Goal: Task Accomplishment & Management: Use online tool/utility

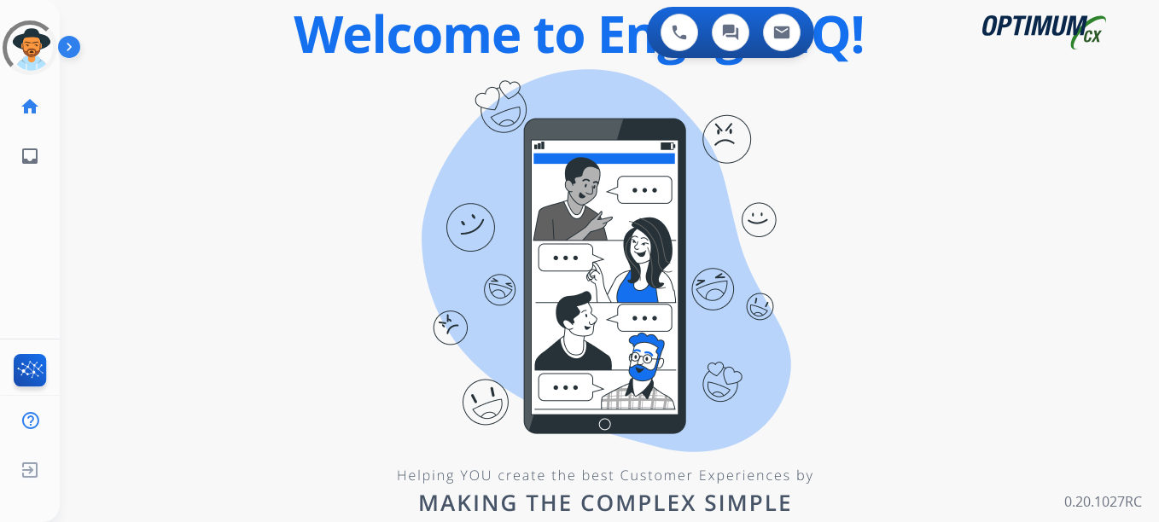
click at [403, 137] on div "swap_horiz Break voice bridge close_fullscreen Connect 3-Way Call merge_type Se…" at bounding box center [589, 102] width 1058 height 82
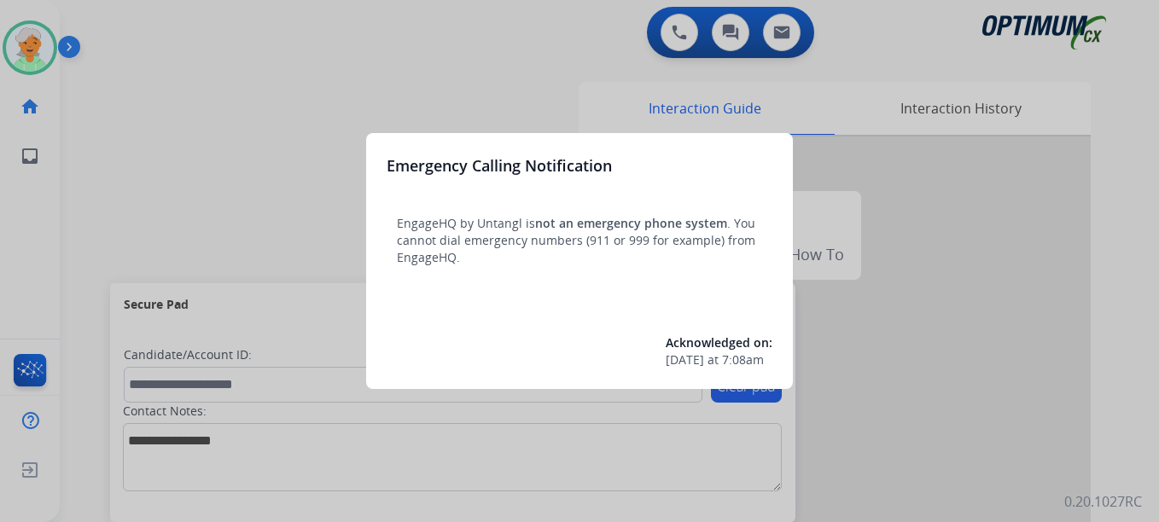
click at [25, 55] on div at bounding box center [579, 261] width 1159 height 522
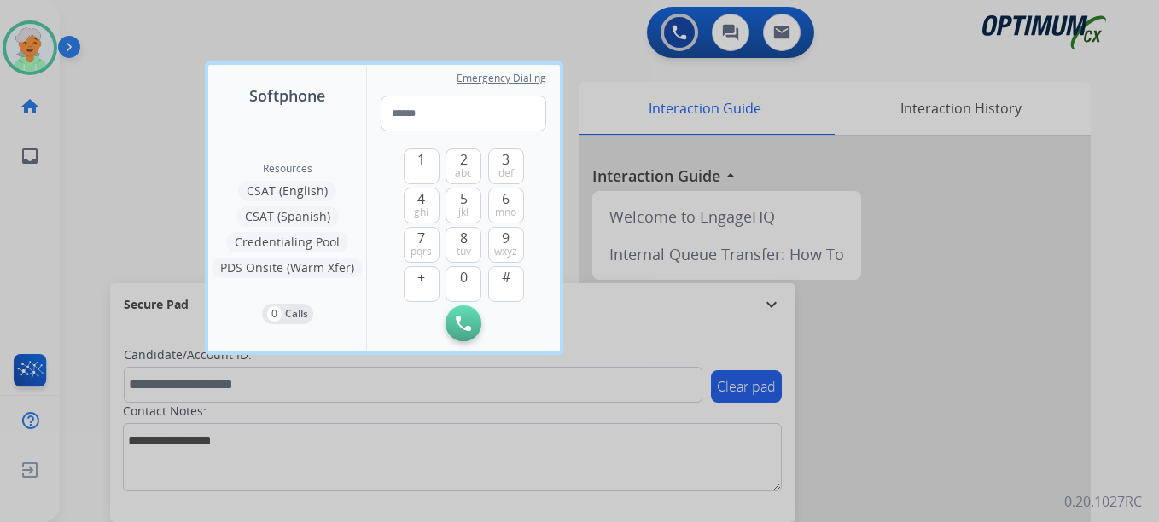
click at [25, 55] on div at bounding box center [579, 261] width 1159 height 522
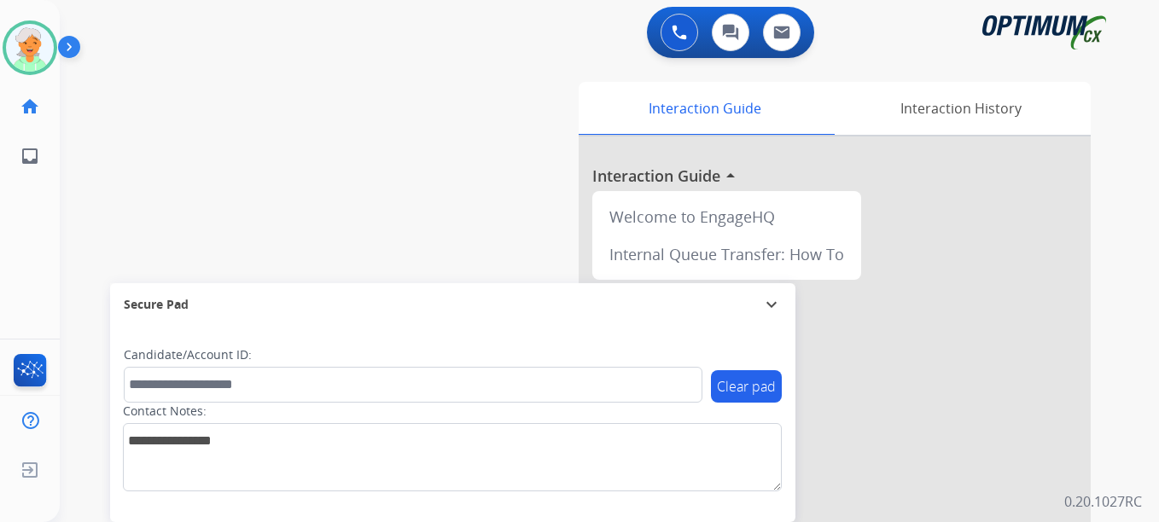
click at [25, 55] on img at bounding box center [30, 48] width 48 height 48
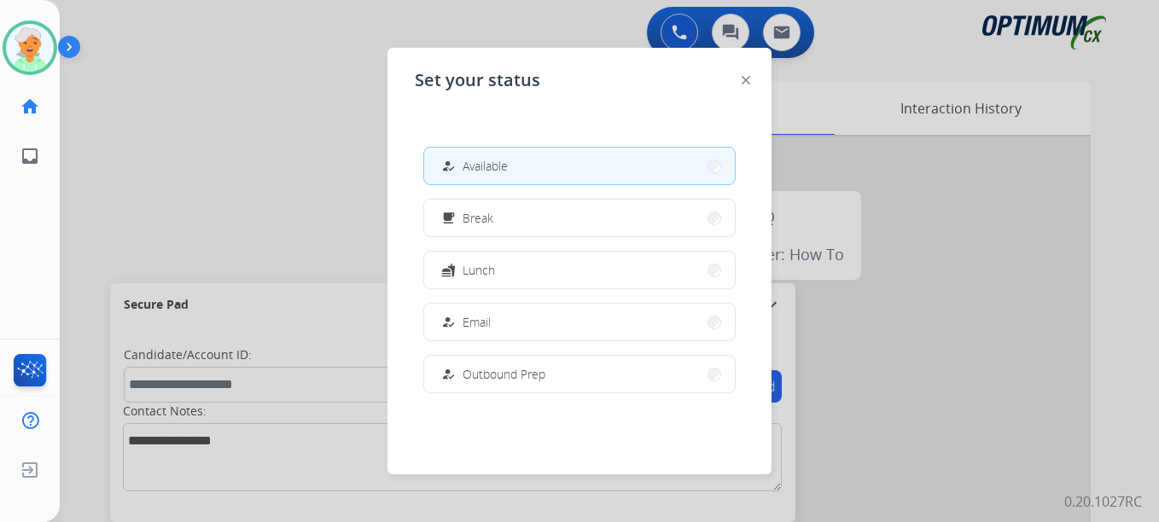
click at [453, 158] on div "how_to_reg" at bounding box center [450, 166] width 25 height 20
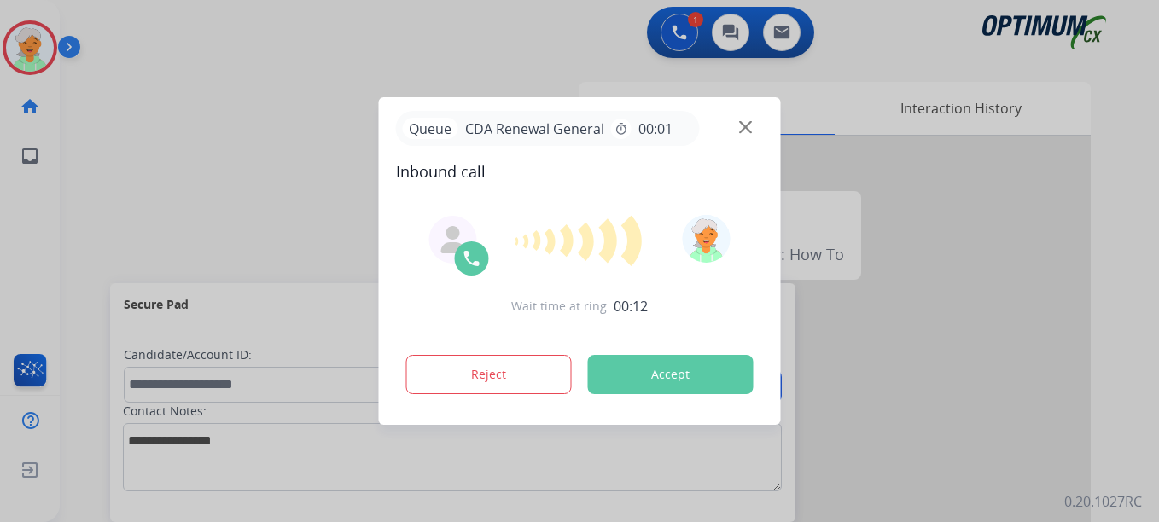
click at [706, 374] on button "Accept" at bounding box center [671, 374] width 166 height 39
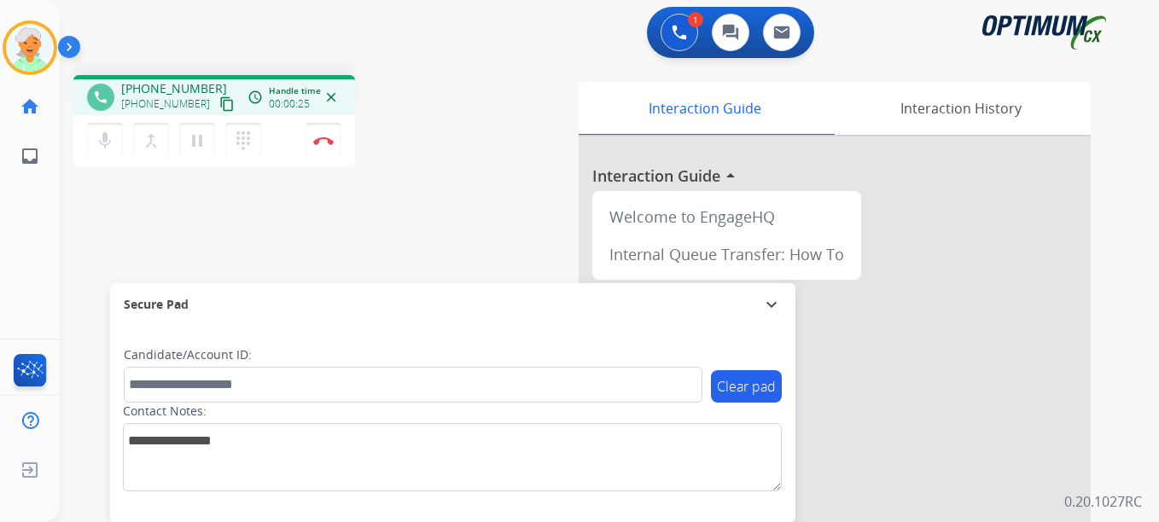
click at [219, 104] on mat-icon "content_copy" at bounding box center [226, 103] width 15 height 15
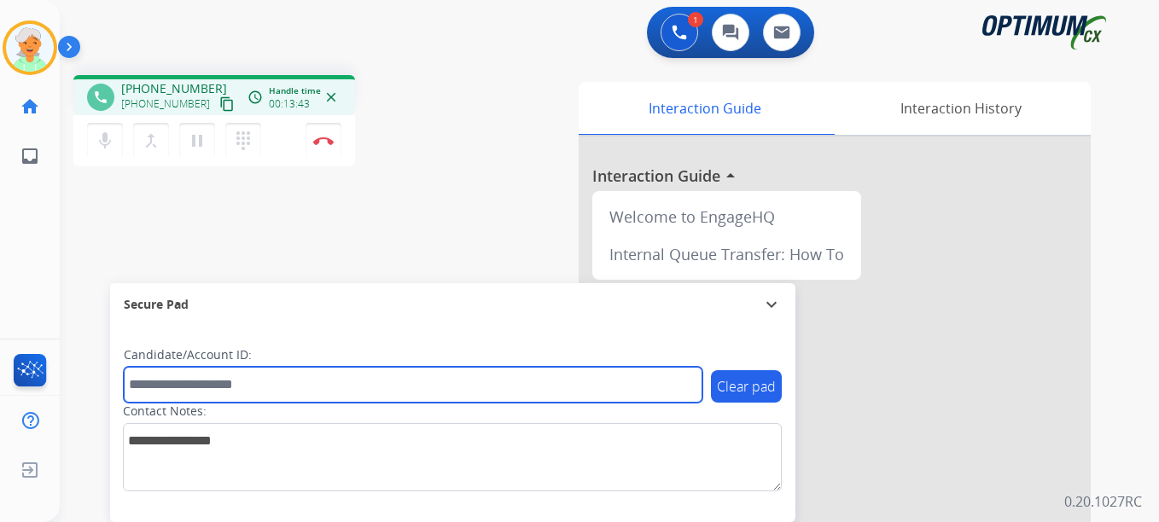
drag, startPoint x: 282, startPoint y: 396, endPoint x: 274, endPoint y: 389, distance: 10.3
click at [275, 392] on input "text" at bounding box center [413, 385] width 579 height 36
paste input "*******"
type input "*******"
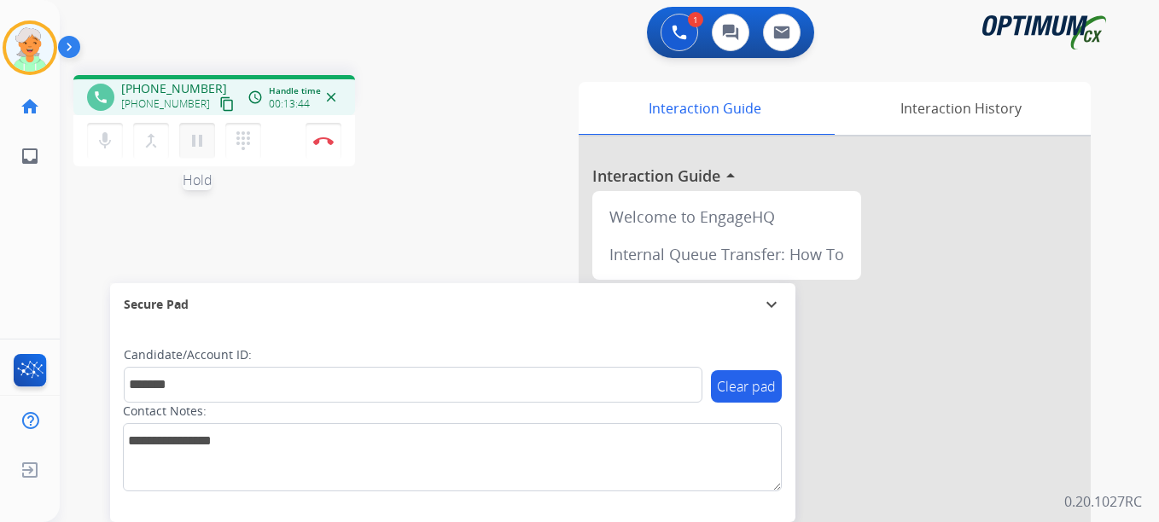
click at [195, 138] on mat-icon "pause" at bounding box center [197, 141] width 20 height 20
click at [341, 132] on div "mic Mute merge_type Bridge play_arrow Hold dialpad Dialpad Disconnect" at bounding box center [214, 140] width 282 height 51
click at [323, 146] on button "Disconnect" at bounding box center [324, 141] width 36 height 36
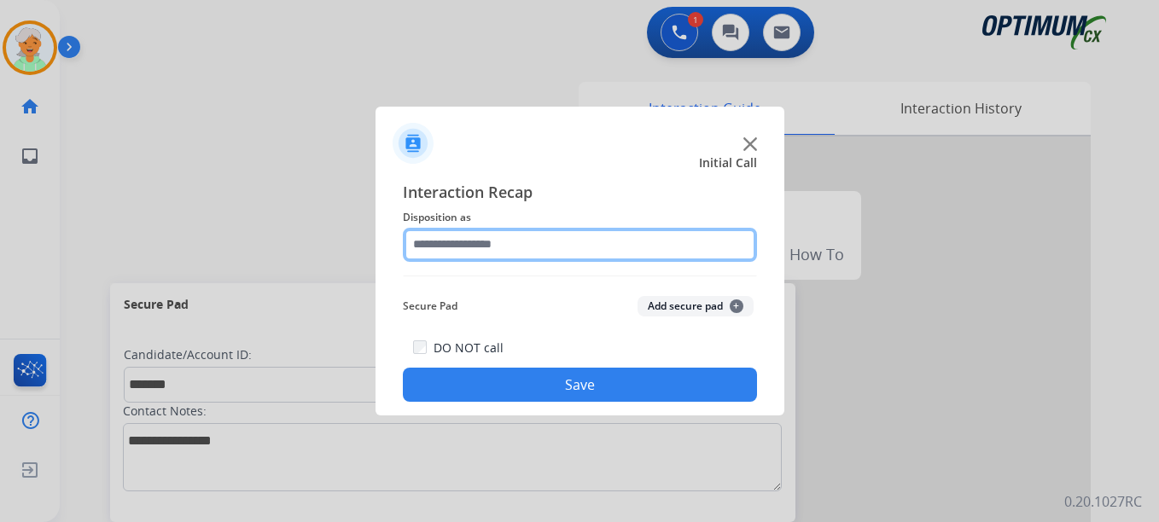
click at [498, 247] on input "text" at bounding box center [580, 245] width 354 height 34
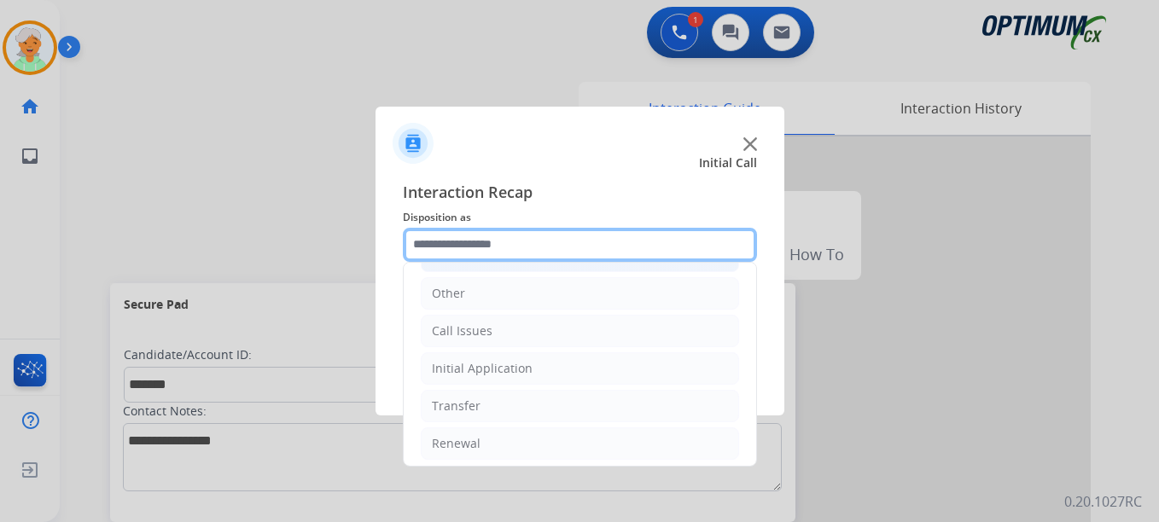
scroll to position [116, 0]
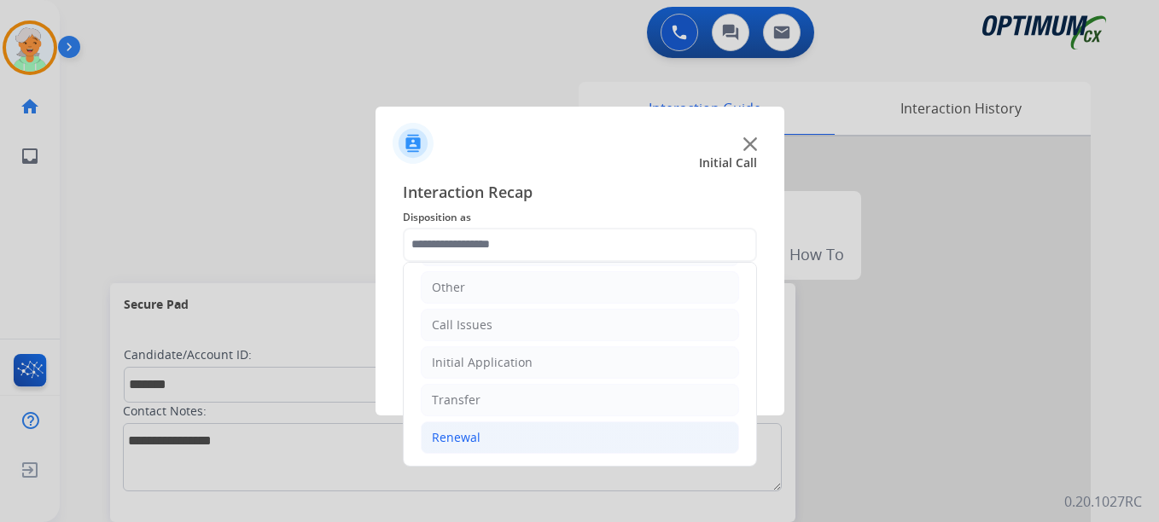
click at [469, 440] on div "Renewal" at bounding box center [456, 437] width 49 height 17
click at [453, 435] on div "Renewal" at bounding box center [456, 437] width 49 height 17
click at [470, 436] on div "Renewal" at bounding box center [456, 437] width 49 height 17
click at [453, 434] on div "Renewal" at bounding box center [456, 437] width 49 height 17
click at [457, 437] on div "Renewal" at bounding box center [456, 437] width 49 height 17
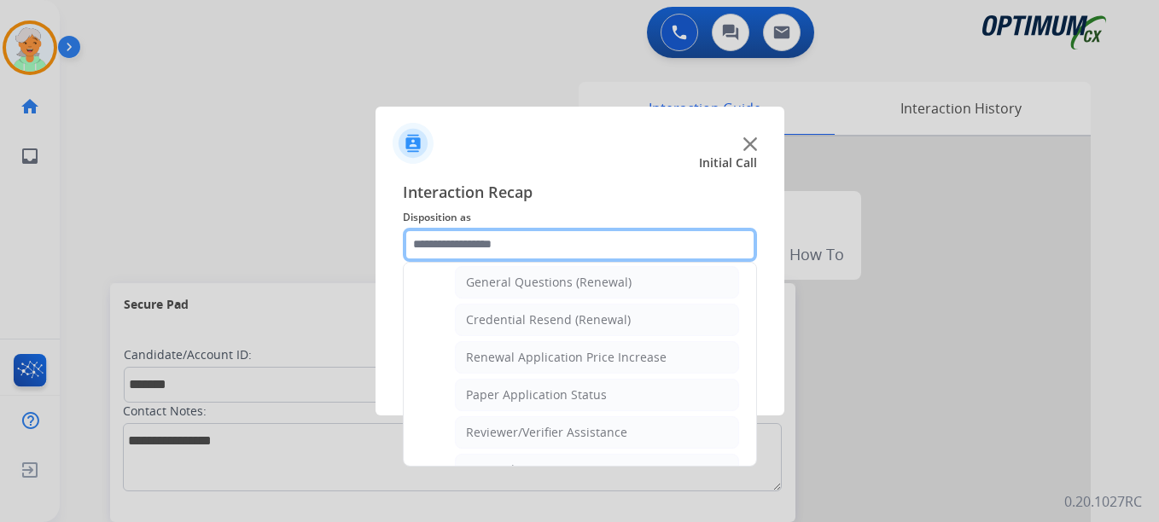
scroll to position [543, 0]
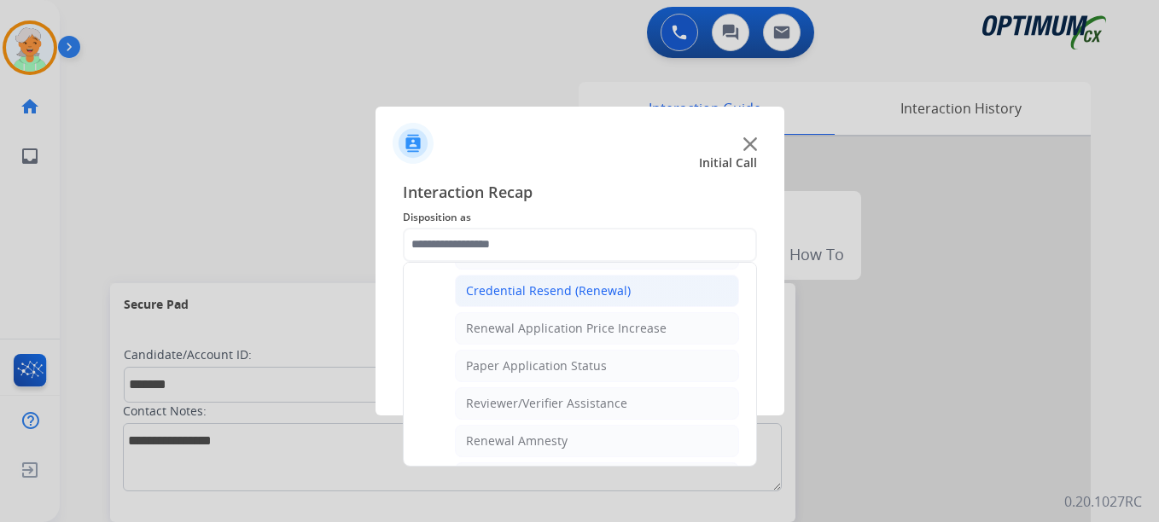
click at [532, 295] on div "Credential Resend (Renewal)" at bounding box center [548, 291] width 165 height 17
type input "**********"
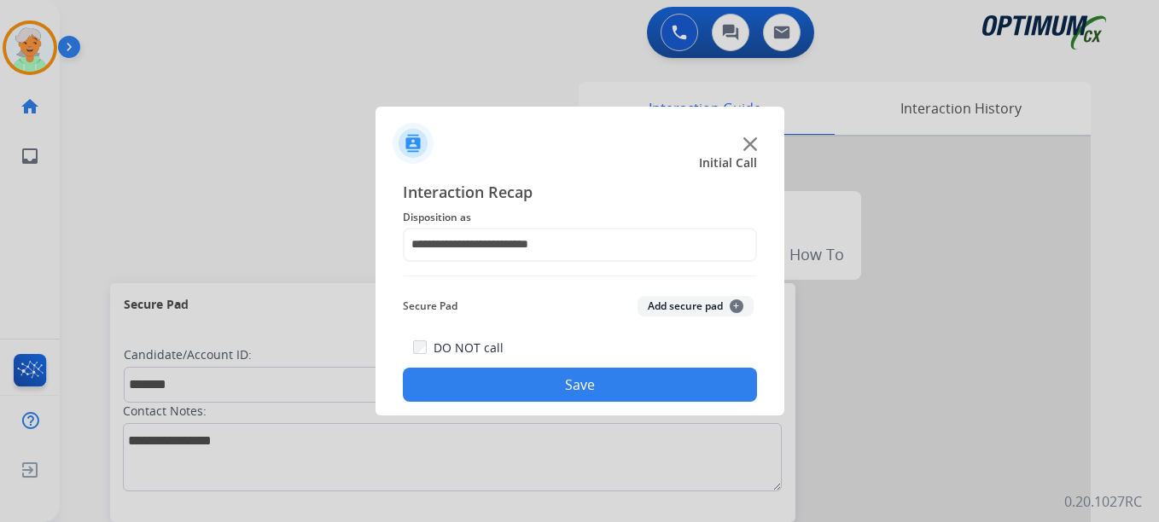
click at [567, 386] on button "Save" at bounding box center [580, 385] width 354 height 34
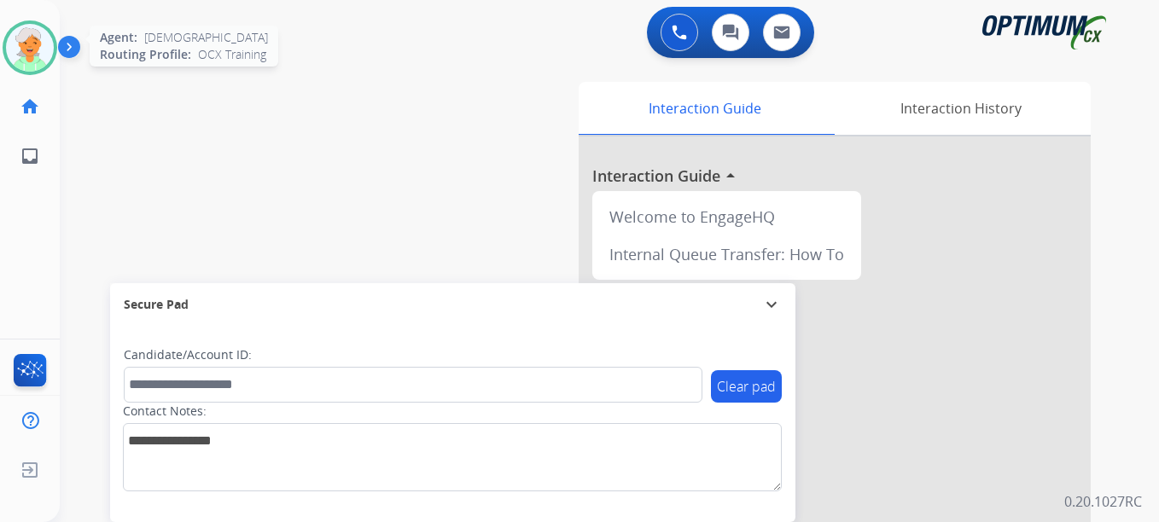
click at [24, 48] on img at bounding box center [30, 48] width 48 height 48
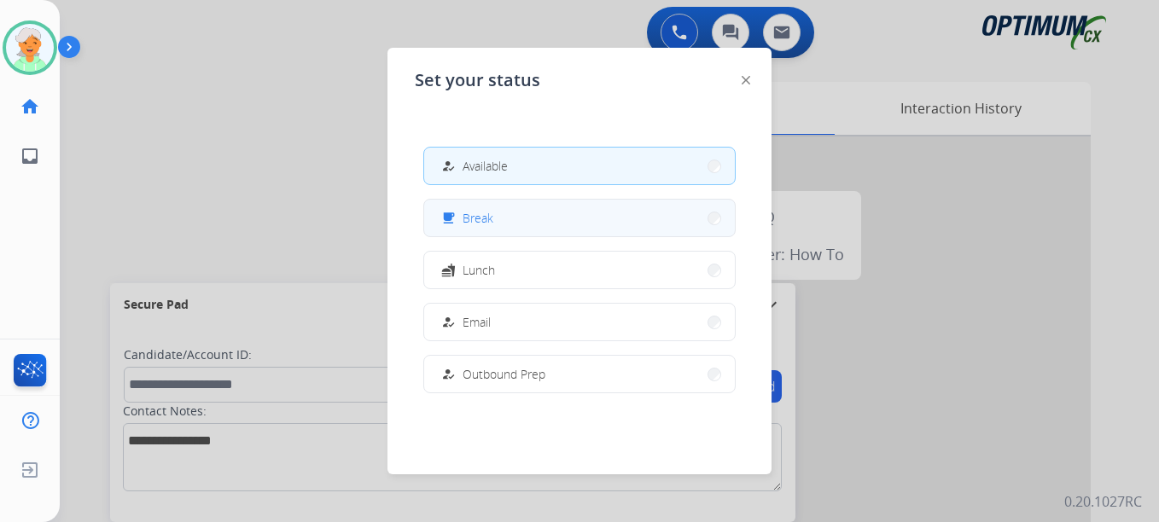
click at [494, 214] on button "free_breakfast Break" at bounding box center [579, 218] width 311 height 37
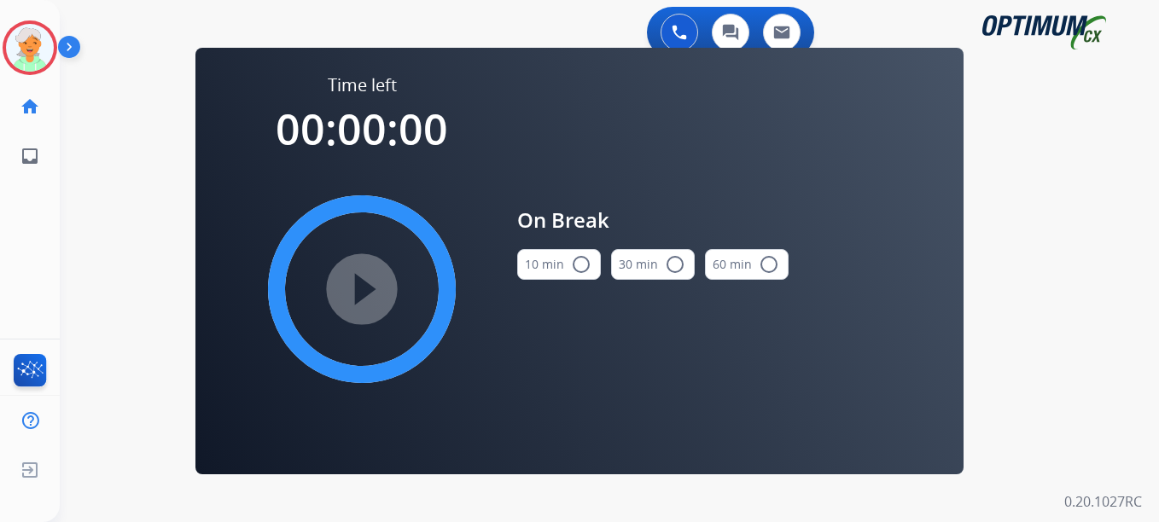
click at [572, 265] on mat-icon "radio_button_unchecked" at bounding box center [581, 264] width 20 height 20
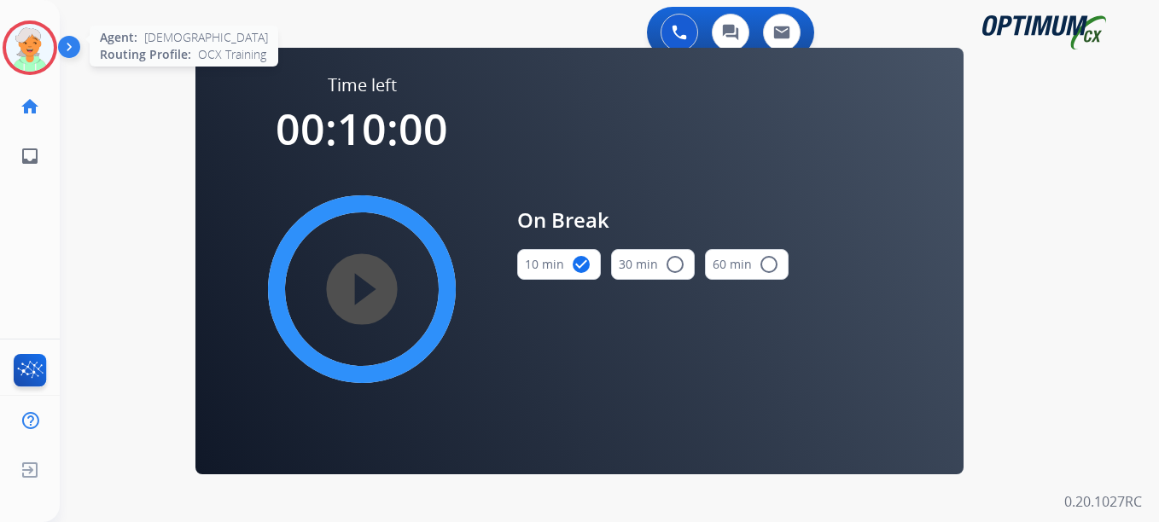
click at [30, 56] on img at bounding box center [30, 48] width 48 height 48
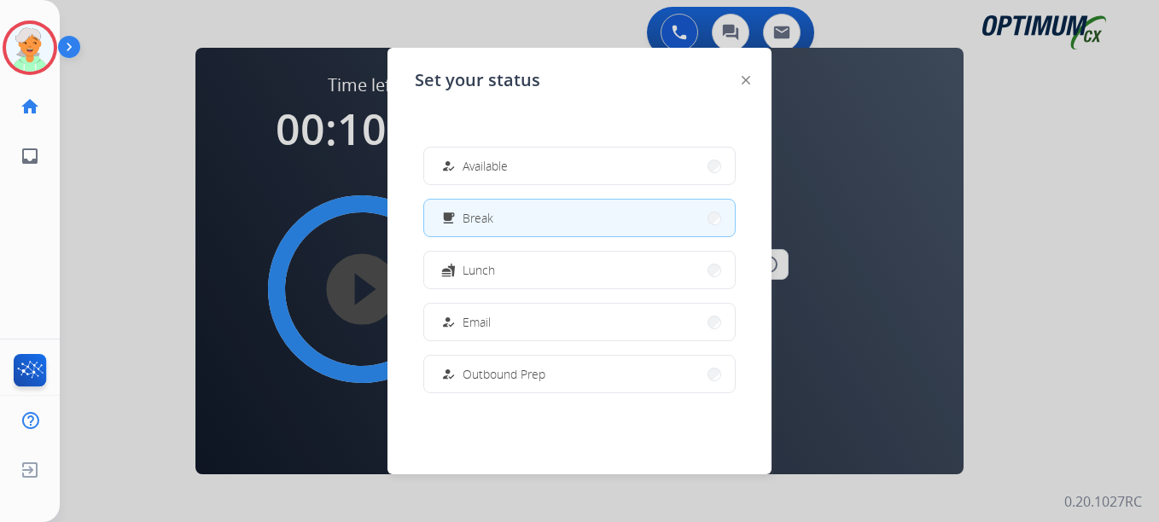
click at [532, 177] on button "how_to_reg Available" at bounding box center [579, 166] width 311 height 37
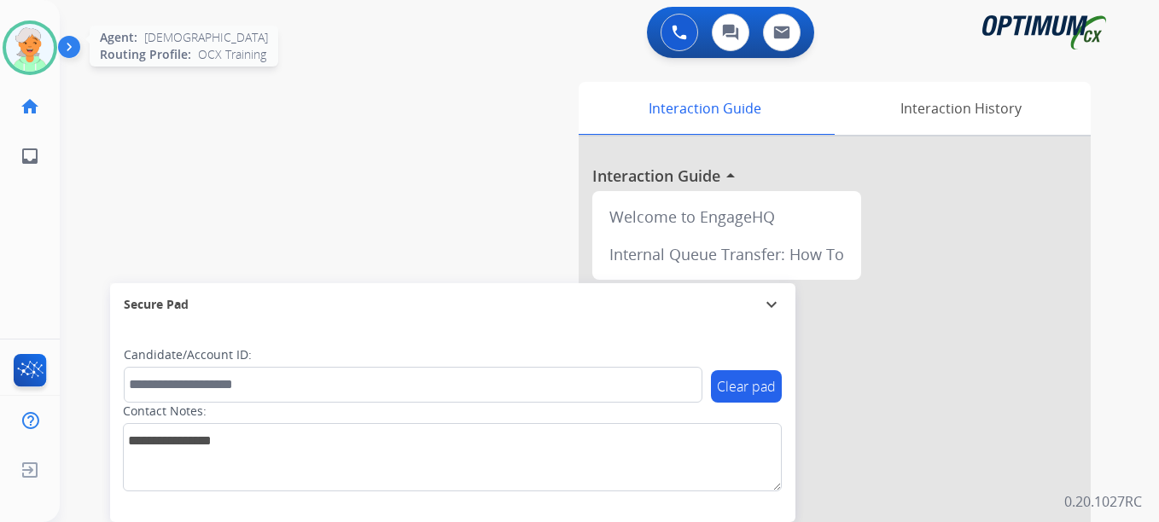
click at [29, 51] on img at bounding box center [30, 48] width 48 height 48
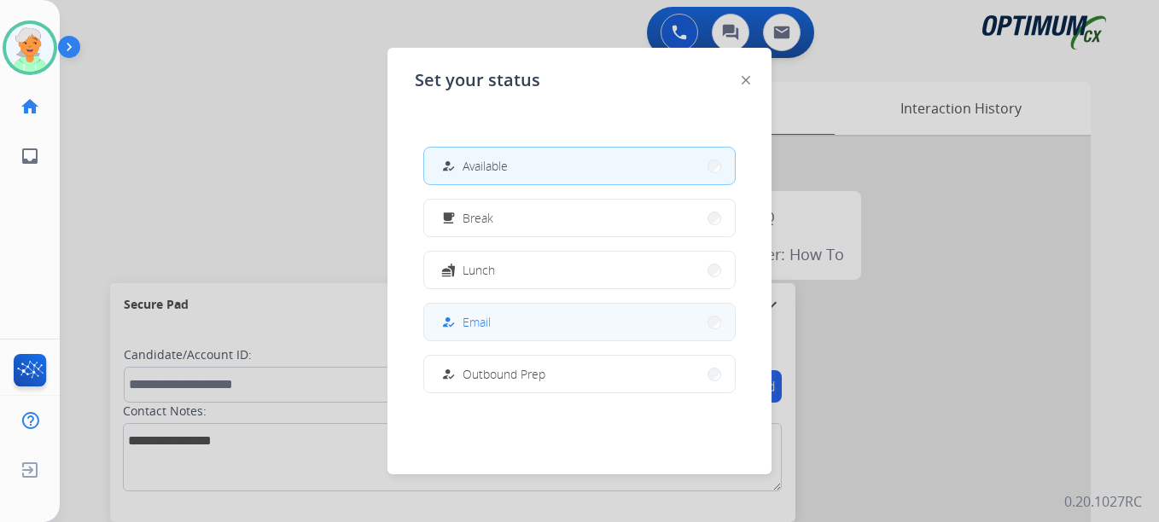
click at [542, 307] on button "how_to_reg Email" at bounding box center [579, 322] width 311 height 37
